Goal: Transaction & Acquisition: Purchase product/service

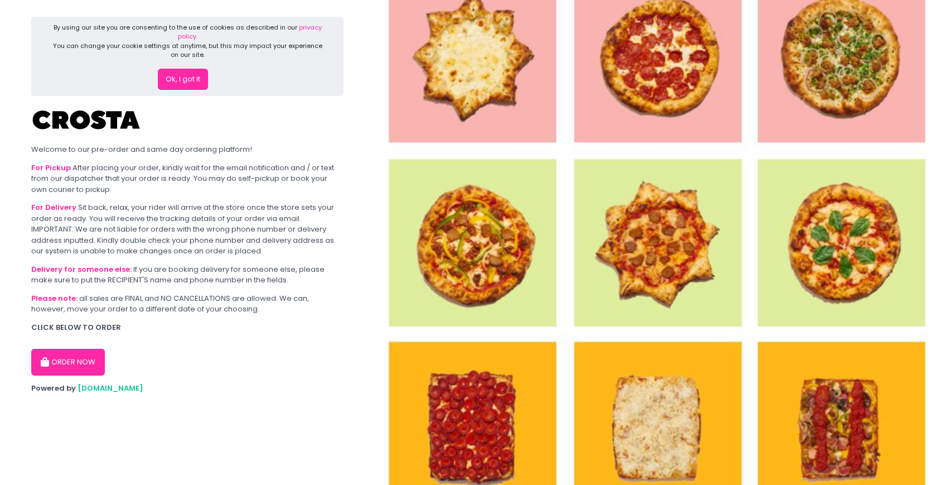
click at [98, 363] on button "ORDER NOW" at bounding box center [68, 362] width 74 height 27
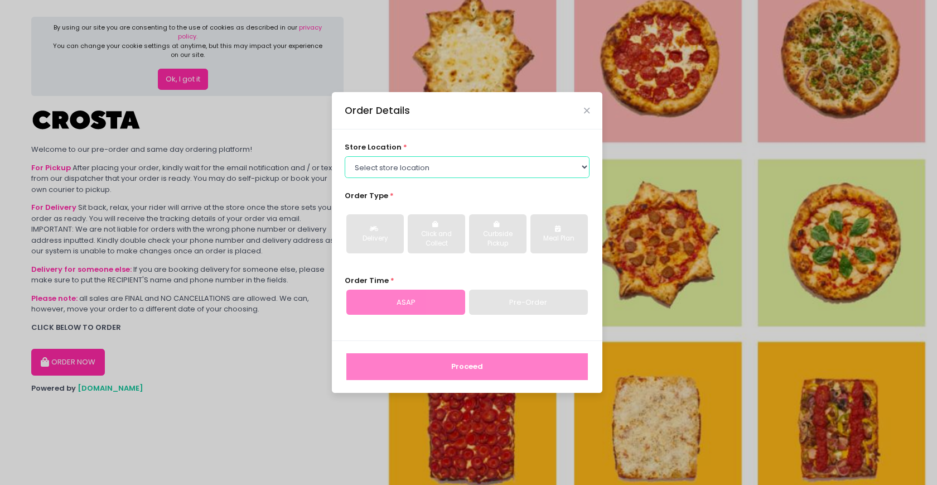
click at [585, 163] on select "Select store location [PERSON_NAME] Pizza - [PERSON_NAME] Pizza - [GEOGRAPHIC_D…" at bounding box center [467, 166] width 245 height 21
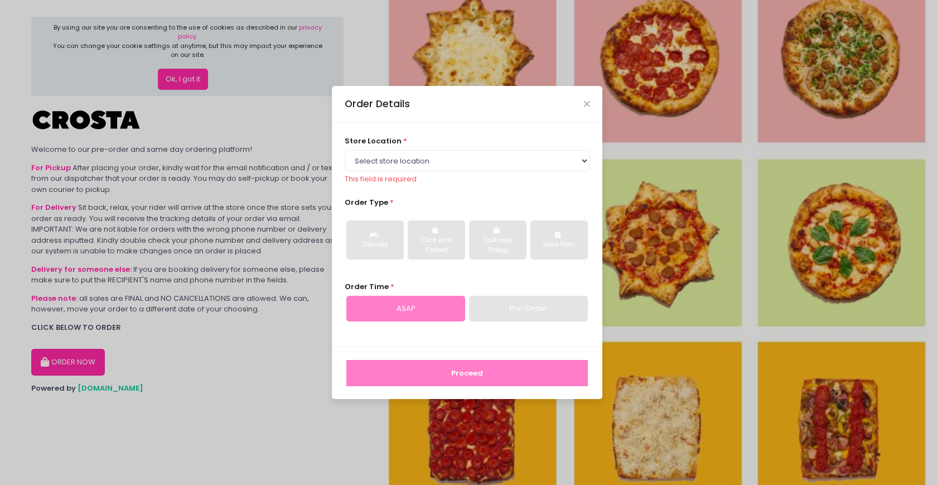
click at [590, 104] on div "Order Details" at bounding box center [467, 104] width 270 height 37
click at [589, 105] on icon "Close" at bounding box center [587, 104] width 6 height 8
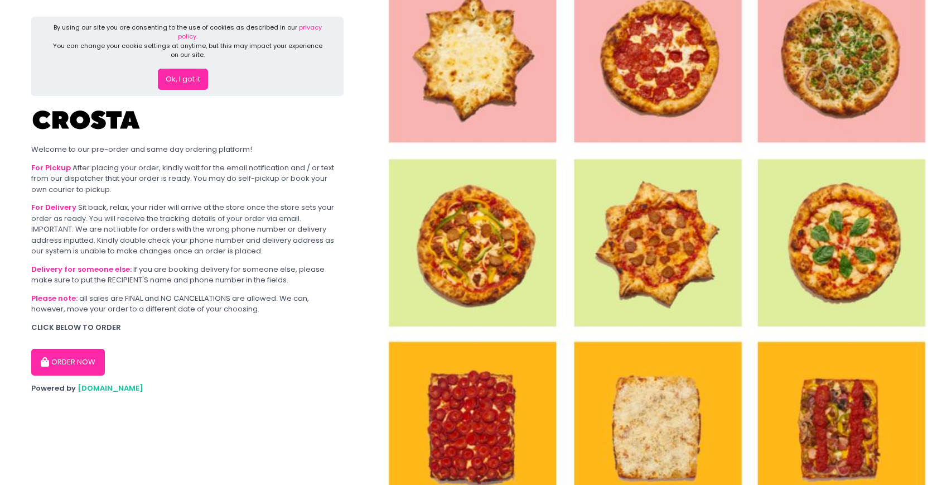
click at [201, 81] on button "Ok, I got it" at bounding box center [183, 79] width 50 height 21
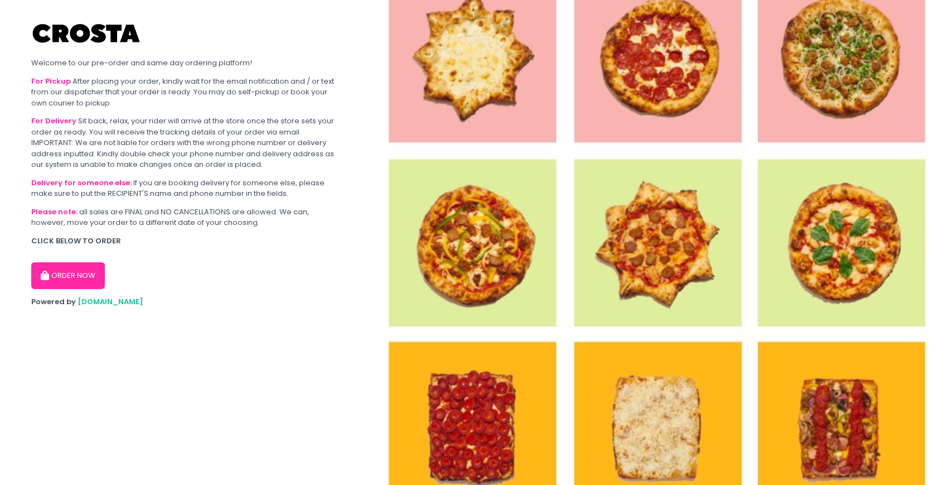
click at [516, 117] on img at bounding box center [656, 242] width 562 height 485
click at [84, 274] on button "ORDER NOW" at bounding box center [68, 275] width 74 height 27
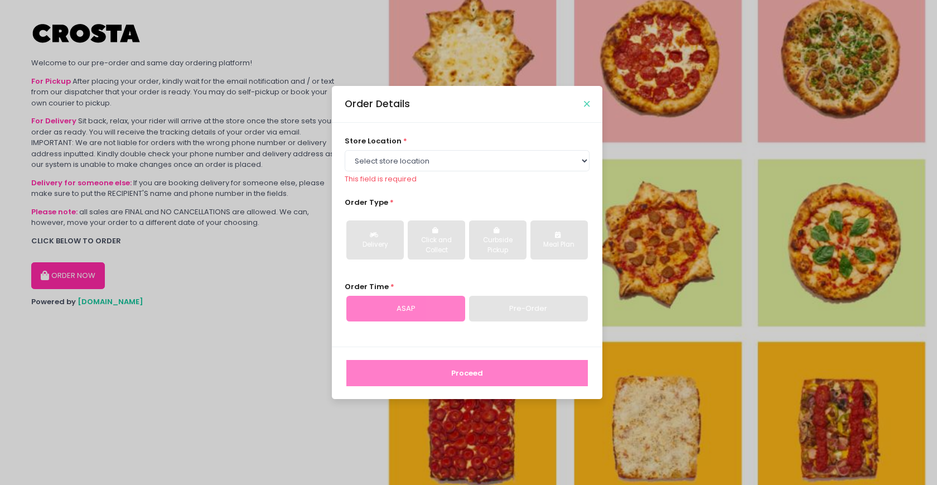
click at [585, 103] on icon "Close" at bounding box center [587, 104] width 6 height 8
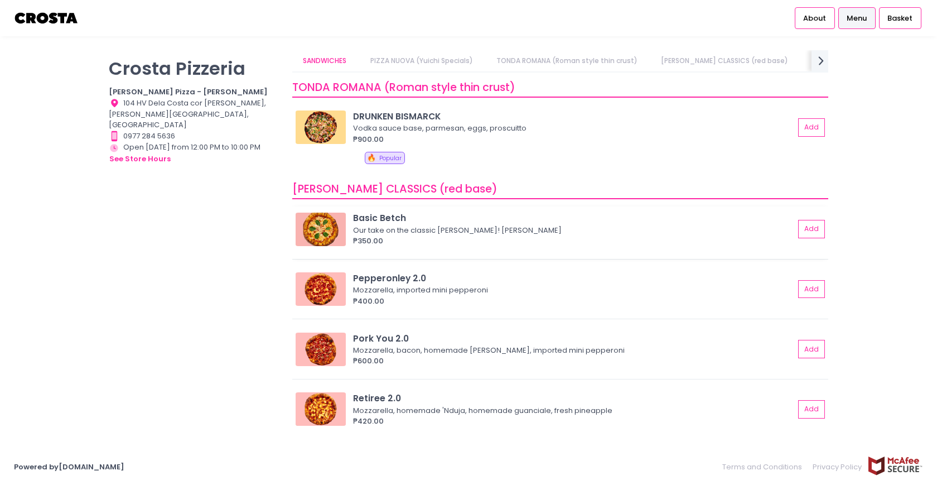
scroll to position [214, 0]
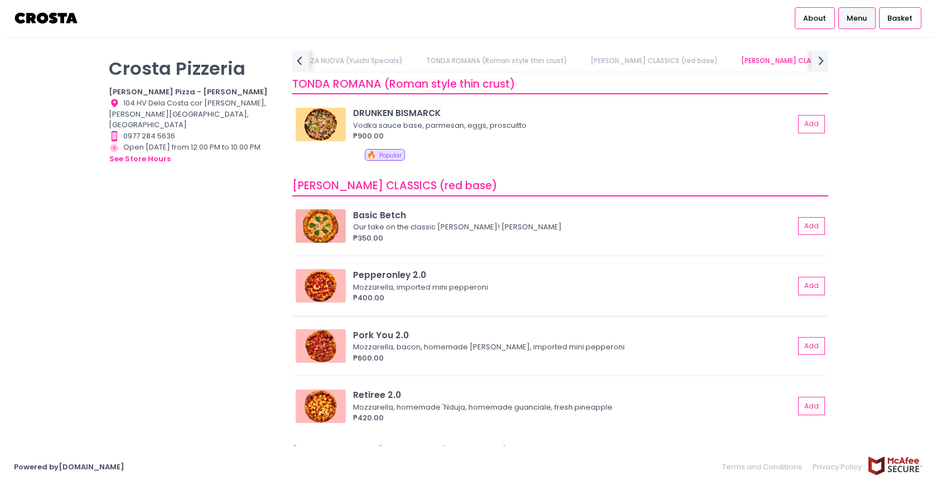
click at [410, 273] on div "Pepperonley 2.0" at bounding box center [573, 274] width 441 height 13
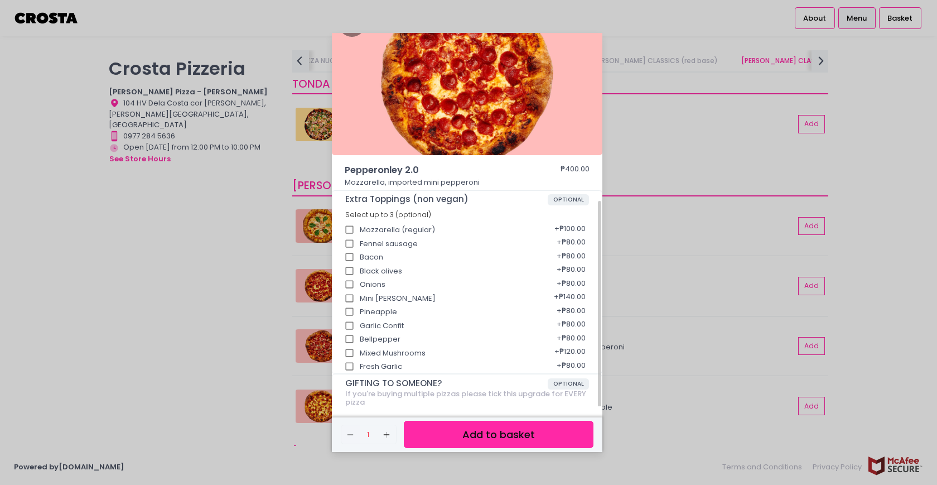
scroll to position [112, 0]
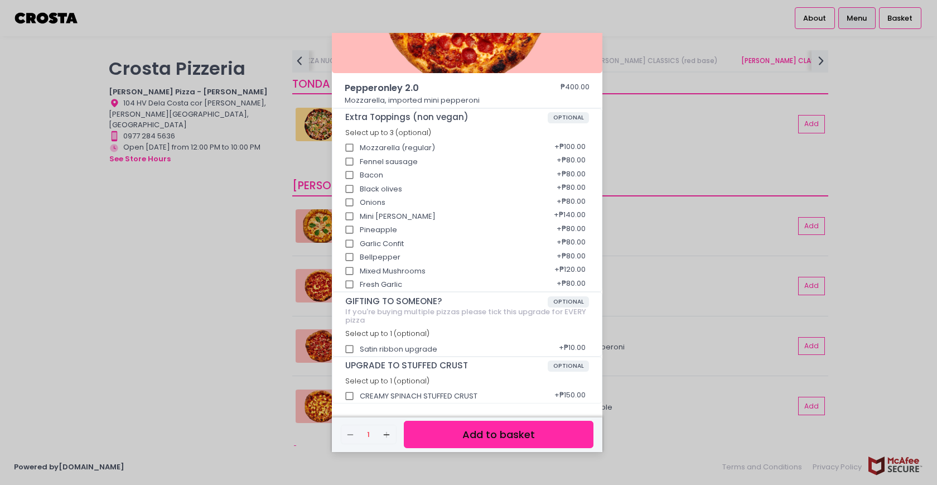
click at [240, 318] on div "Pepperonley 2.0 ₱400.00 Mozzarella, imported mini pepperoni Extra Toppings (non…" at bounding box center [468, 242] width 937 height 485
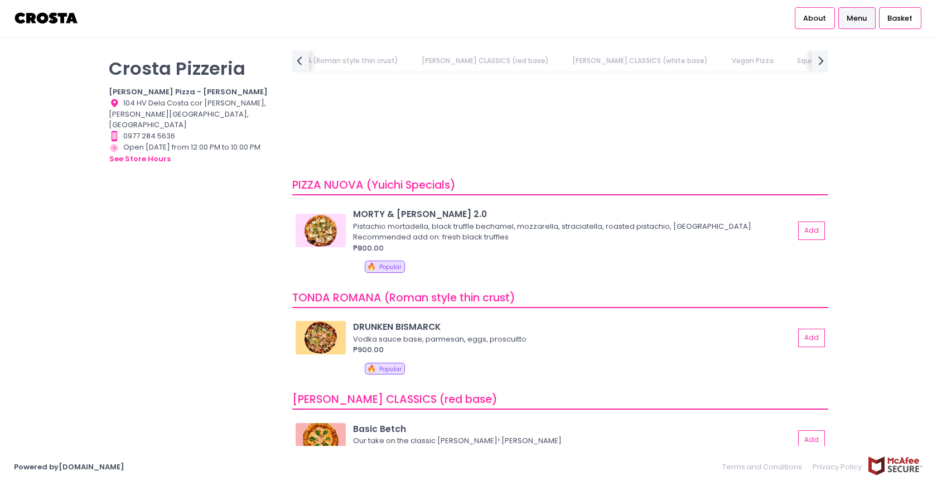
scroll to position [0, 0]
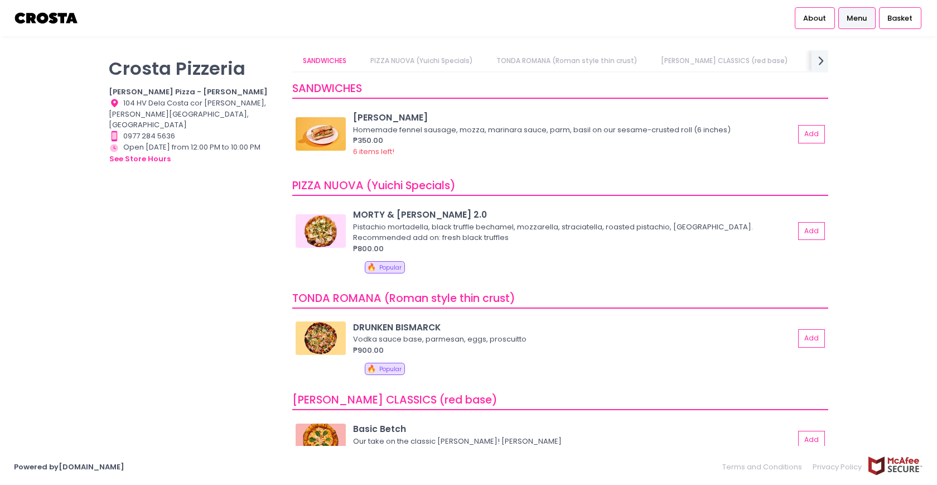
click at [423, 323] on div "DRUNKEN BISMARCK" at bounding box center [573, 327] width 441 height 13
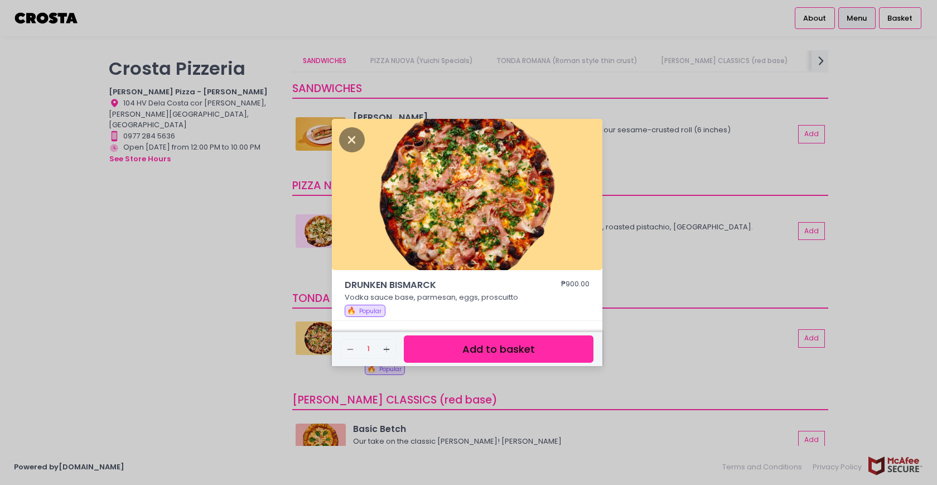
click at [230, 308] on div "DRUNKEN BISMARCK ₱900.00 Vodka sauce base, parmesan, eggs, proscuitto 🔥 Popular…" at bounding box center [468, 242] width 937 height 485
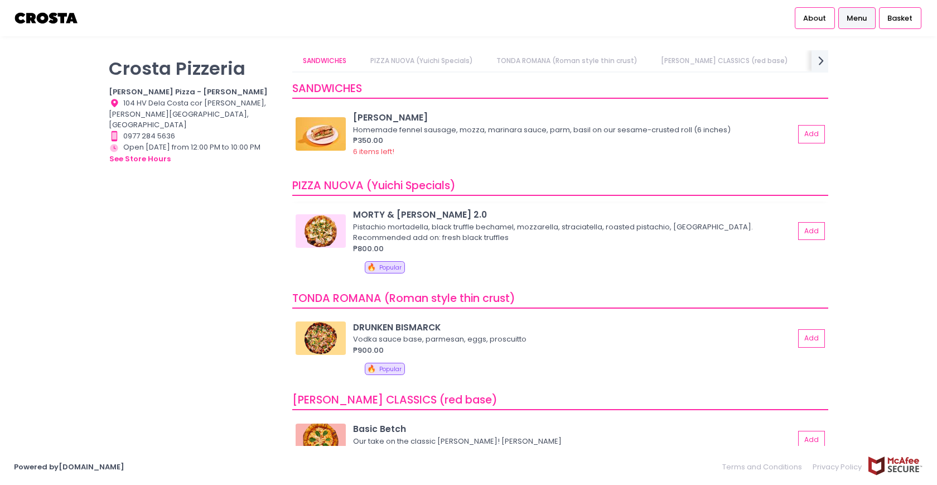
click at [378, 215] on div "MORTY & [PERSON_NAME] 2.0" at bounding box center [573, 214] width 441 height 13
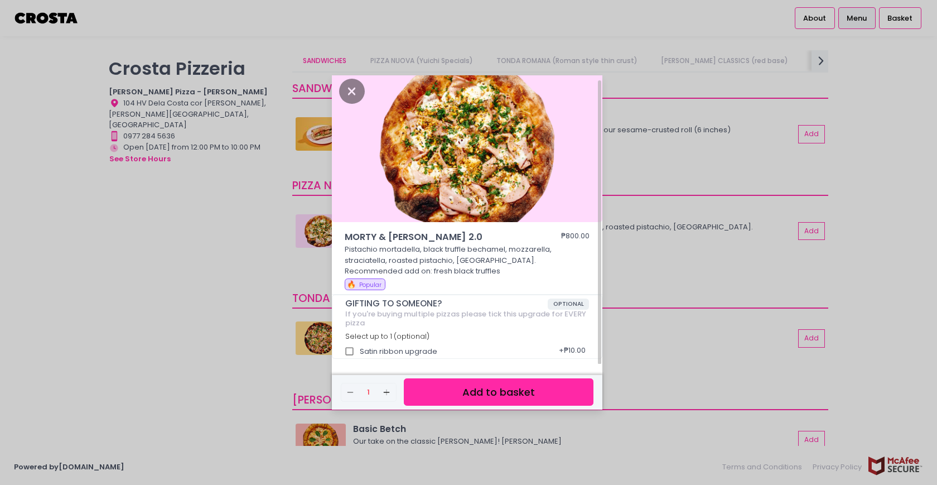
scroll to position [7, 0]
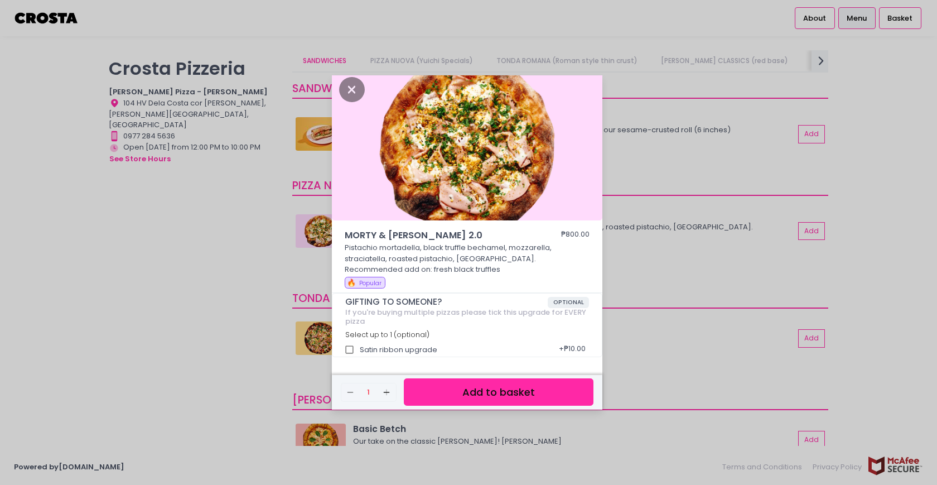
click at [199, 277] on div "MORTY & [PERSON_NAME] 2.0 ₱800.00 Pistachio mortadella, black truffle bechamel,…" at bounding box center [468, 242] width 937 height 485
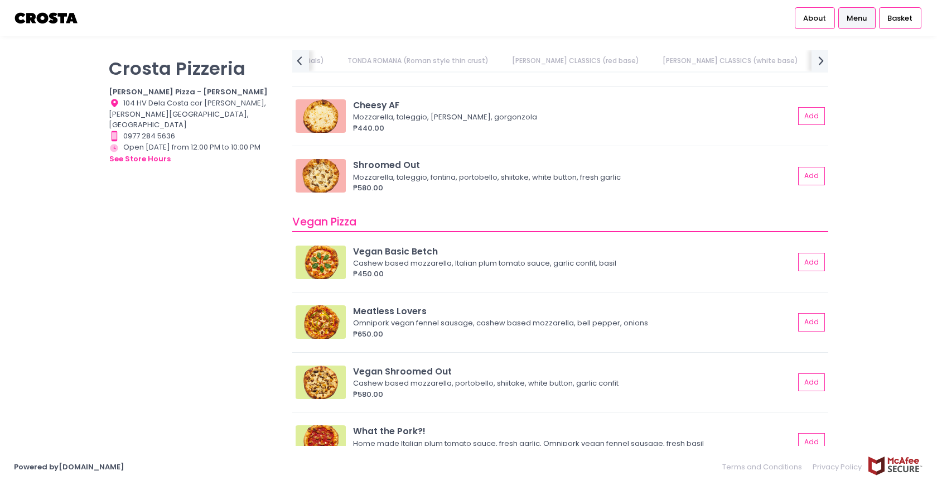
scroll to position [724, 0]
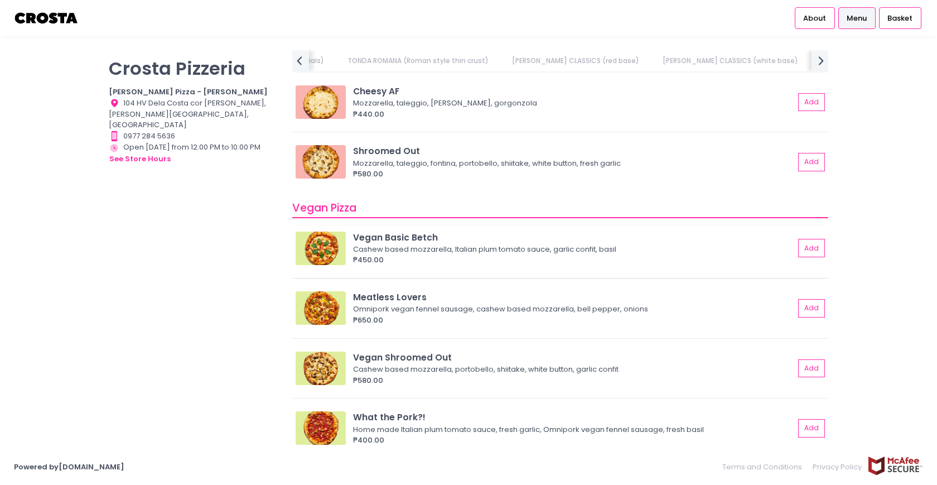
click at [401, 235] on div "Vegan Basic Betch" at bounding box center [573, 237] width 441 height 13
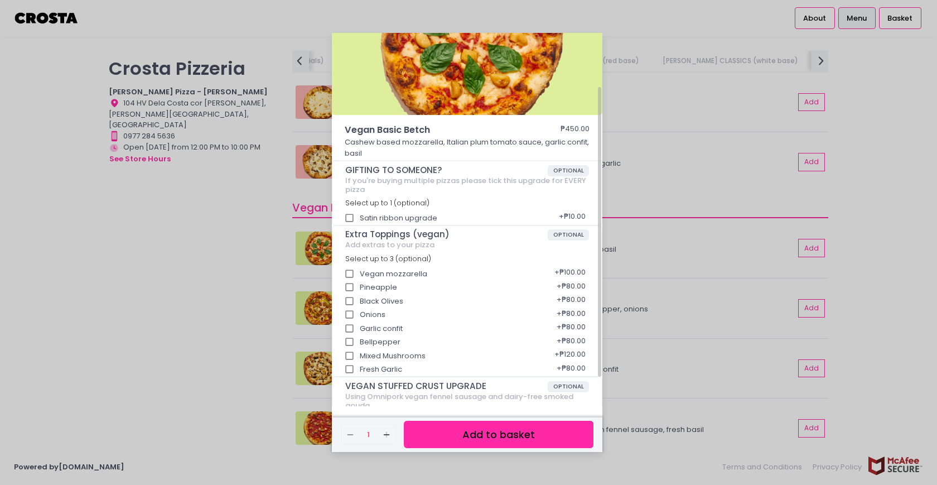
scroll to position [108, 0]
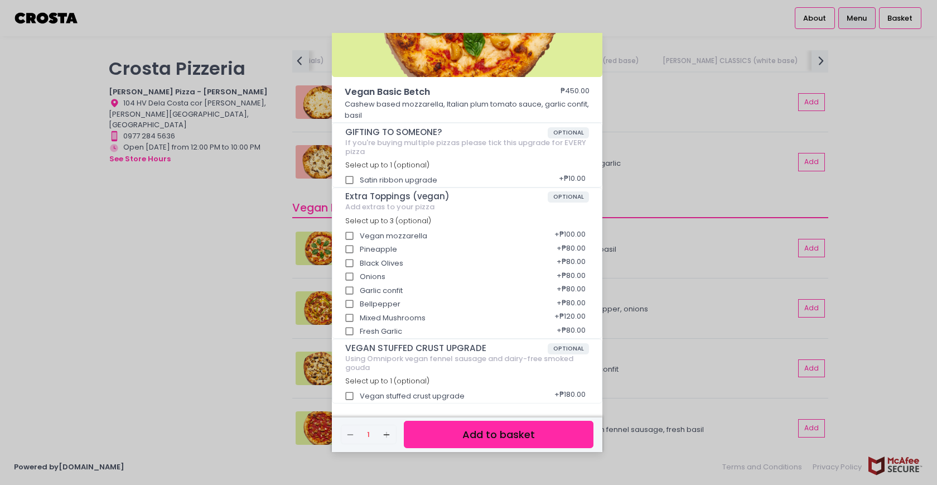
click at [207, 276] on div "Vegan Basic Betch ₱450.00 Cashew based mozzarella, Italian plum tomato sauce, g…" at bounding box center [468, 242] width 937 height 485
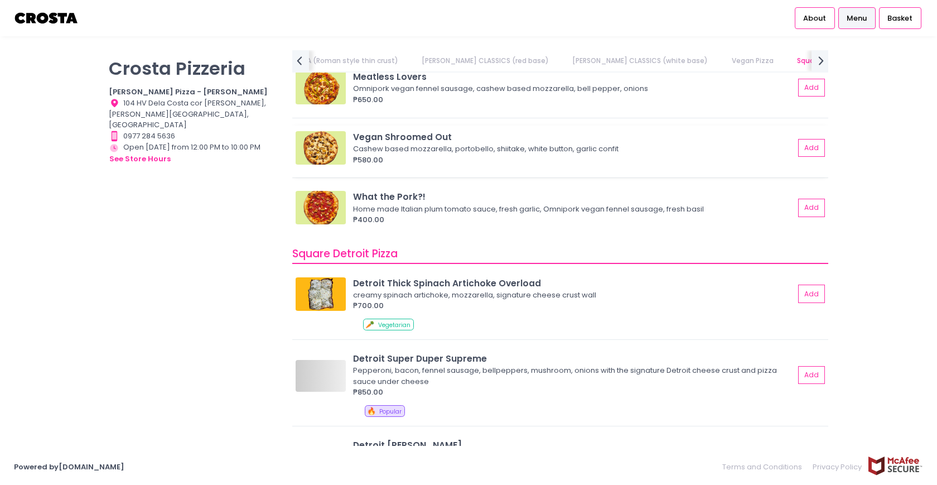
scroll to position [945, 0]
click at [412, 357] on div "Detroit Super Duper Supreme" at bounding box center [573, 357] width 441 height 13
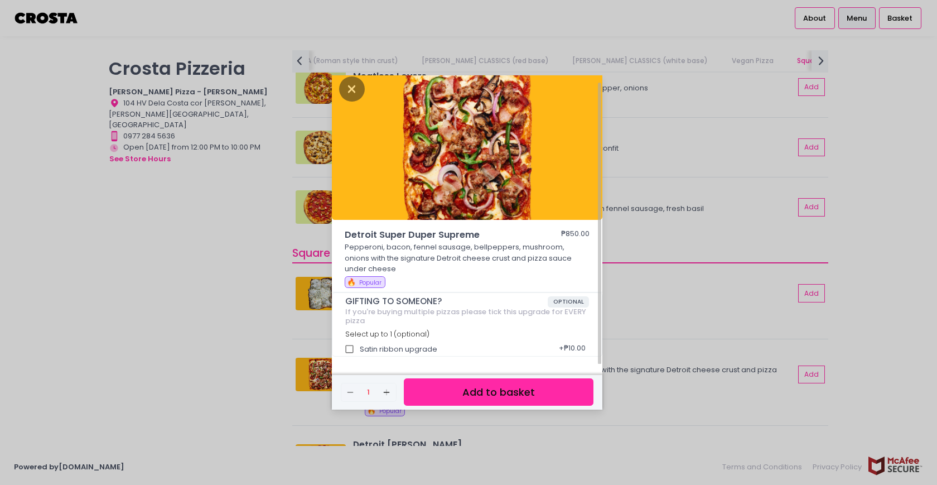
click at [234, 284] on div "Detroit Super Duper Supreme ₱850.00 Pepperoni, bacon, fennel sausage, bellpeppe…" at bounding box center [468, 242] width 937 height 485
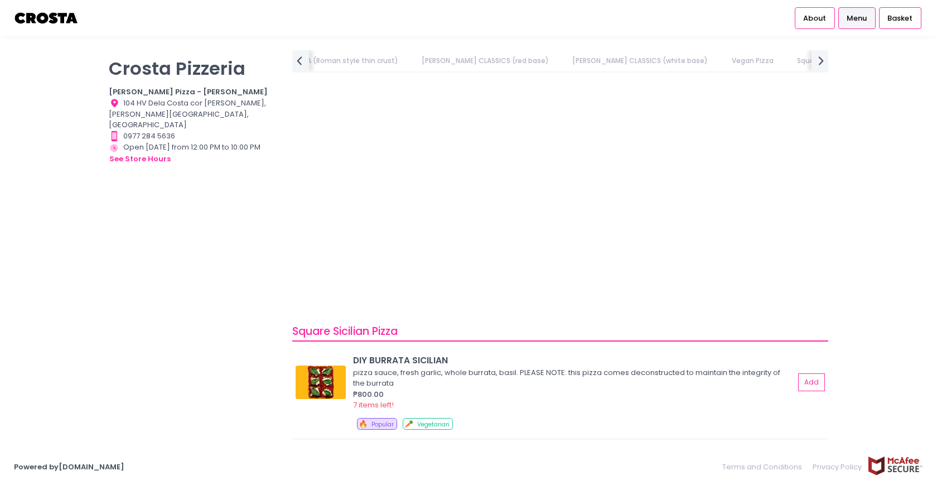
scroll to position [1490, 0]
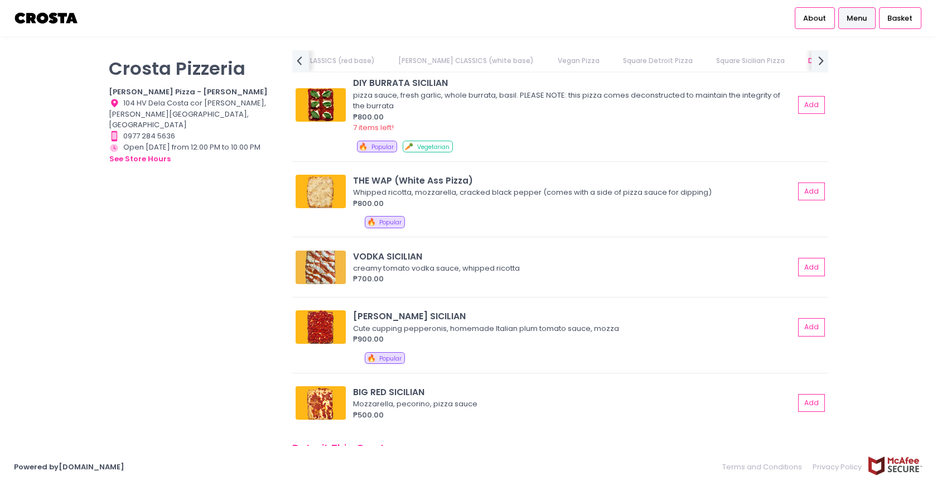
click at [863, 17] on span "Menu" at bounding box center [857, 18] width 20 height 11
click at [813, 25] on link "About" at bounding box center [815, 17] width 40 height 21
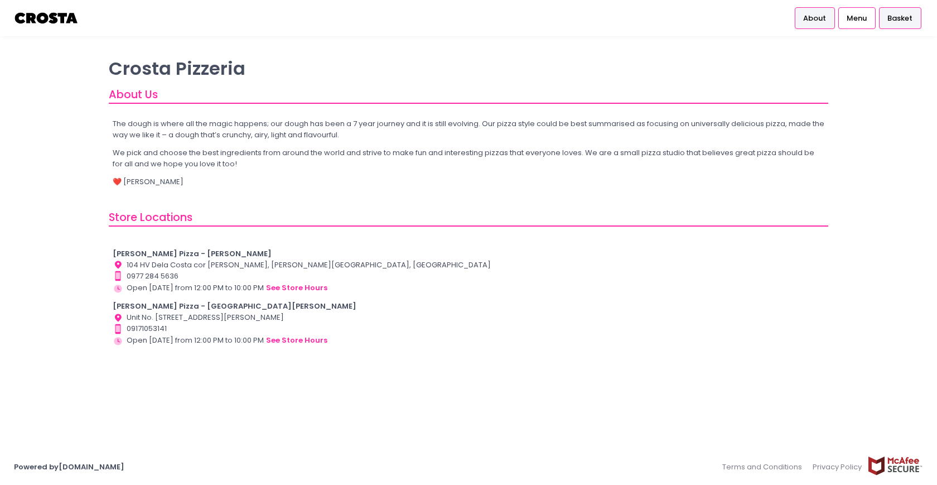
click at [894, 18] on span "Basket" at bounding box center [899, 18] width 25 height 11
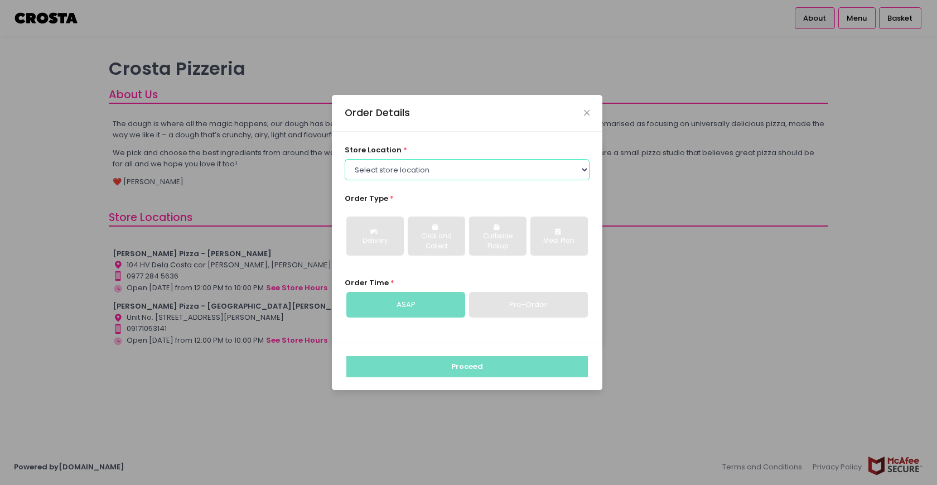
click at [572, 162] on select "Select store location [PERSON_NAME] Pizza - [PERSON_NAME] Pizza - [GEOGRAPHIC_D…" at bounding box center [467, 169] width 245 height 21
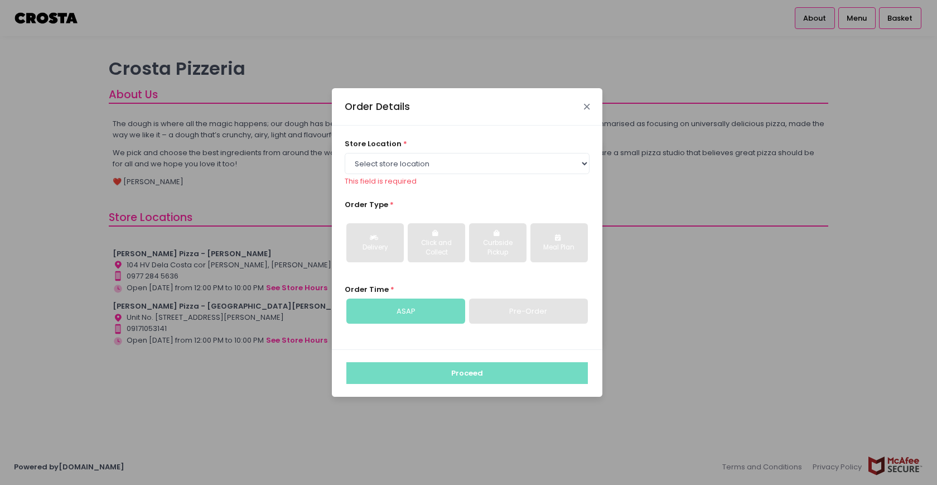
click at [587, 115] on div "Order Details" at bounding box center [467, 106] width 270 height 37
click at [592, 106] on div "Order Details" at bounding box center [467, 106] width 270 height 37
click at [584, 106] on icon "Close" at bounding box center [587, 107] width 6 height 8
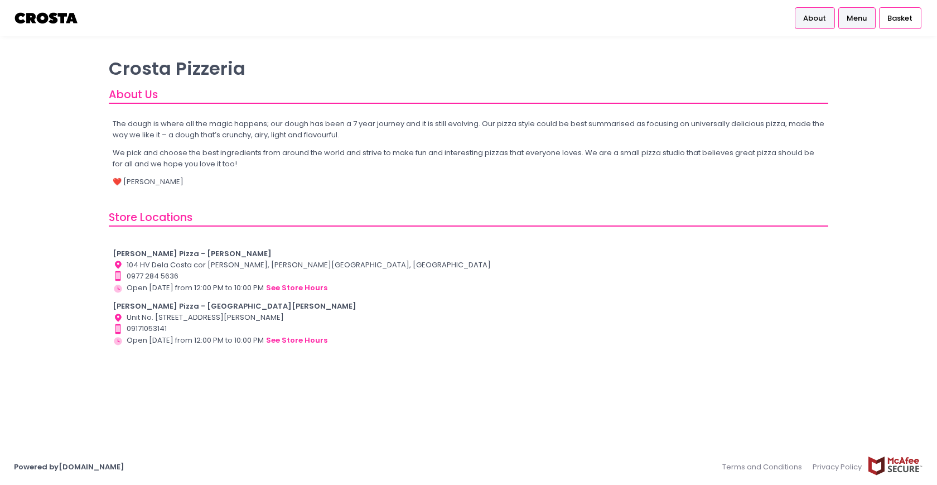
click at [859, 19] on span "Menu" at bounding box center [857, 18] width 20 height 11
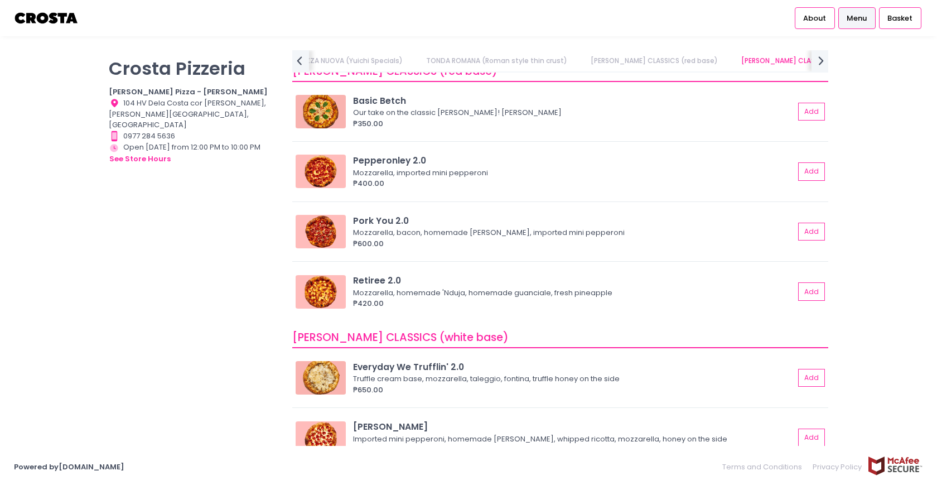
scroll to position [345, 0]
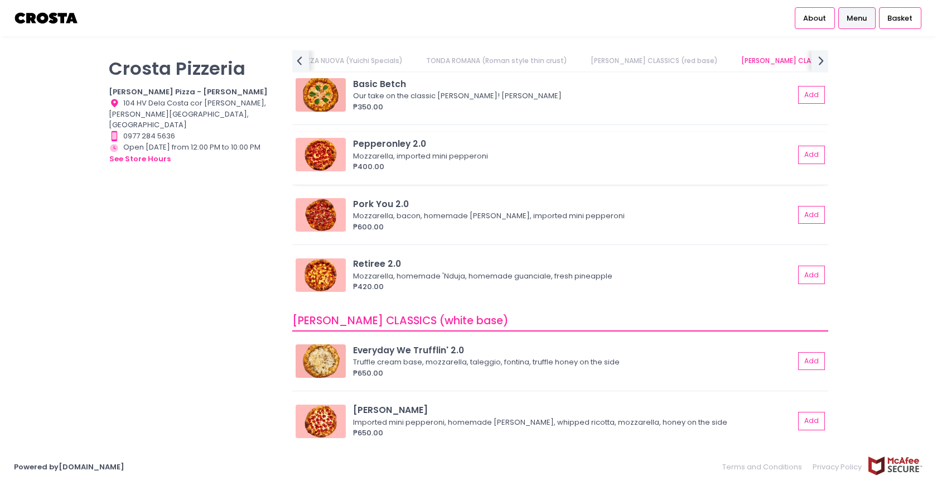
click at [399, 144] on div "Pepperonley 2.0" at bounding box center [573, 143] width 441 height 13
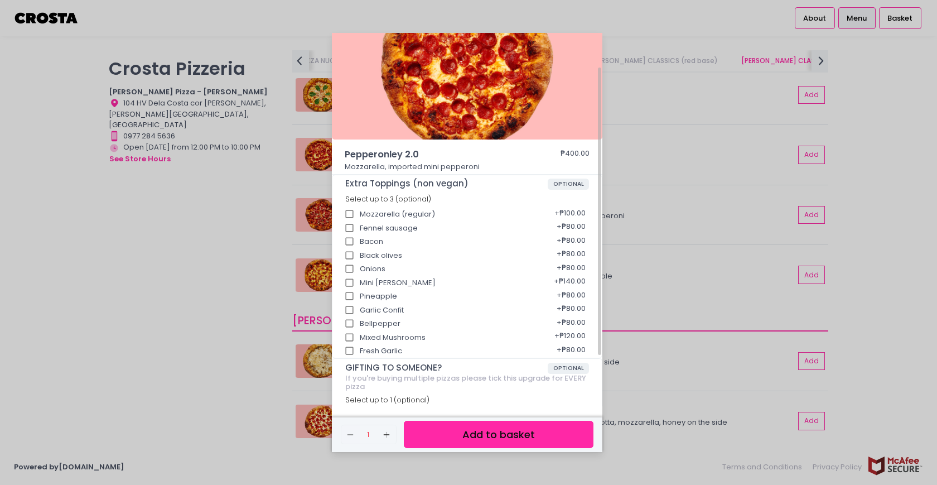
scroll to position [0, 0]
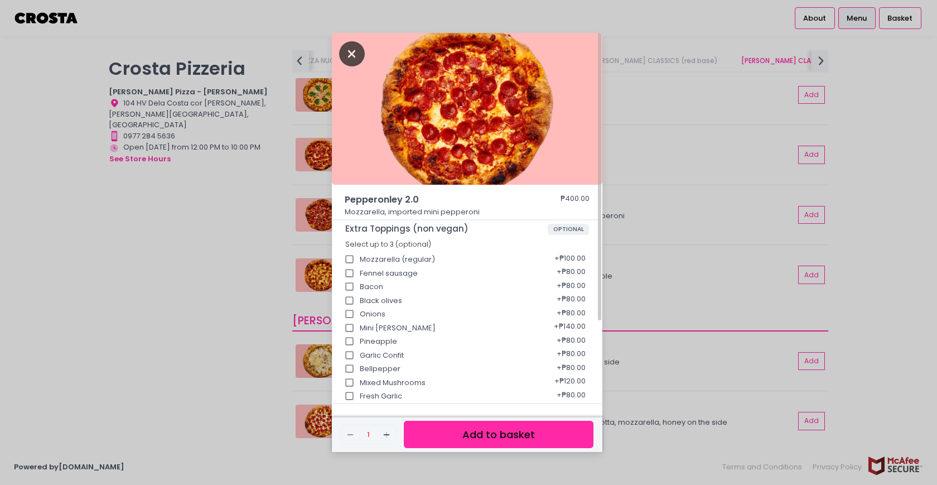
click at [356, 50] on icon "Close" at bounding box center [352, 53] width 26 height 25
